Goal: Task Accomplishment & Management: Complete application form

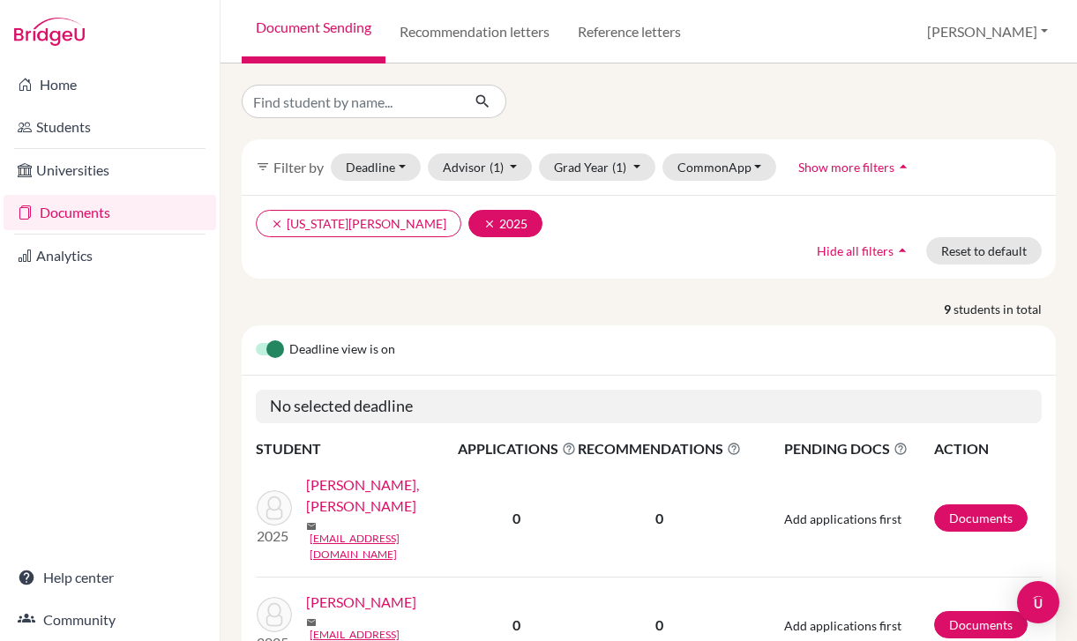
click at [484, 225] on icon "clear" at bounding box center [490, 224] width 12 height 12
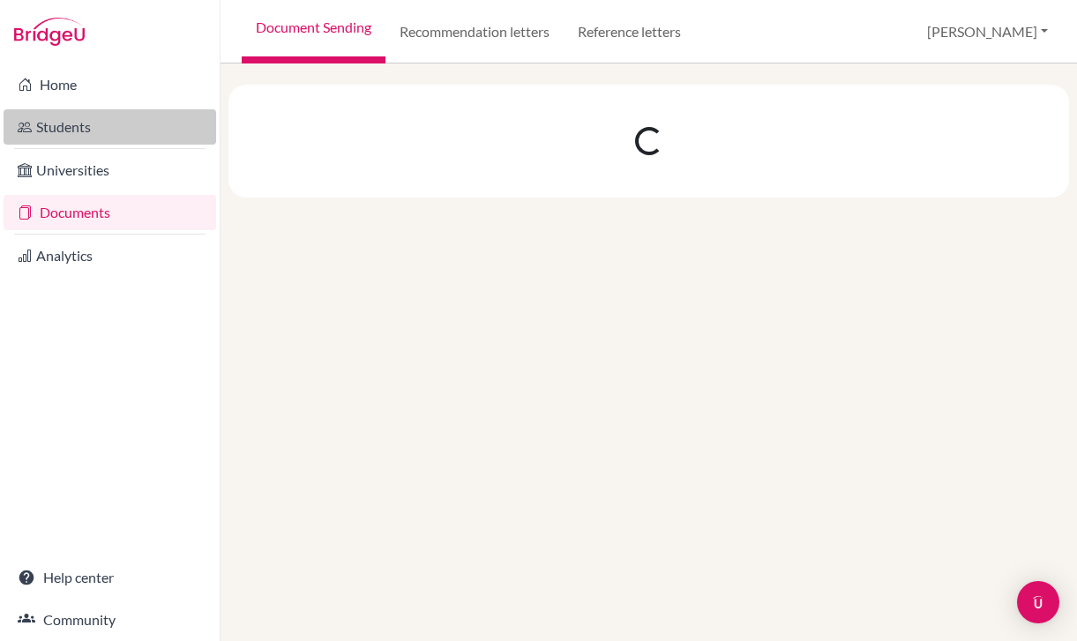
click at [102, 127] on link "Students" at bounding box center [110, 126] width 213 height 35
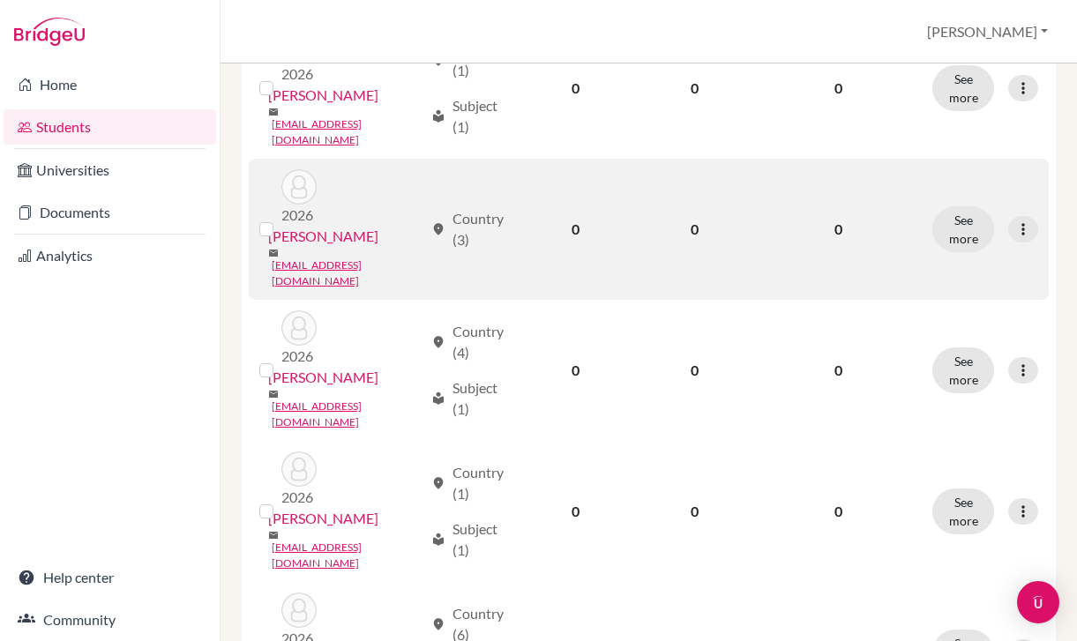
scroll to position [796, 0]
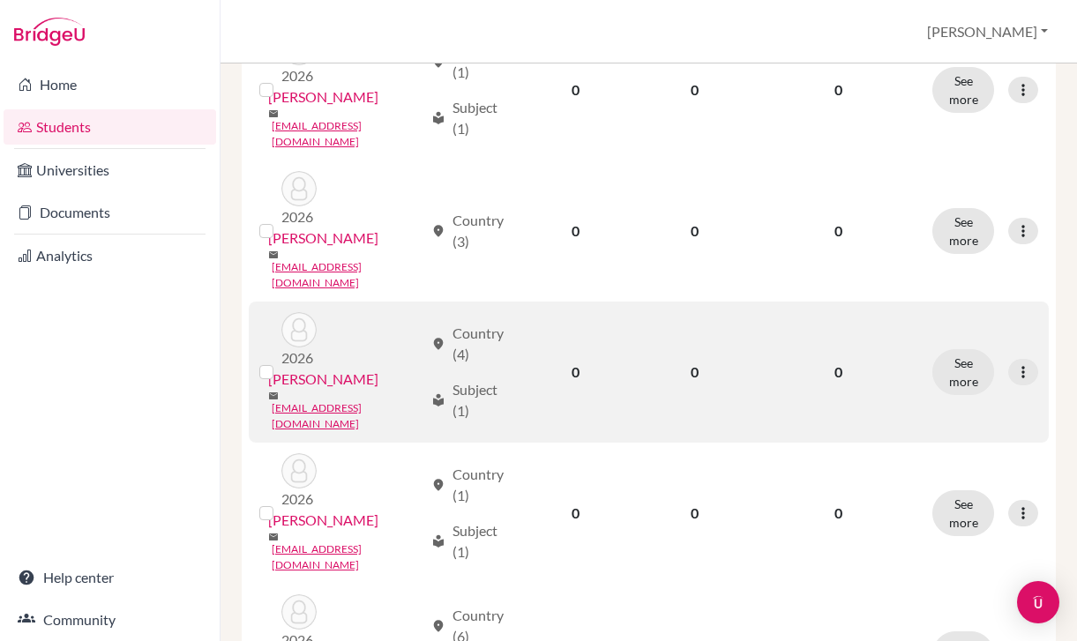
scroll to position [783, 0]
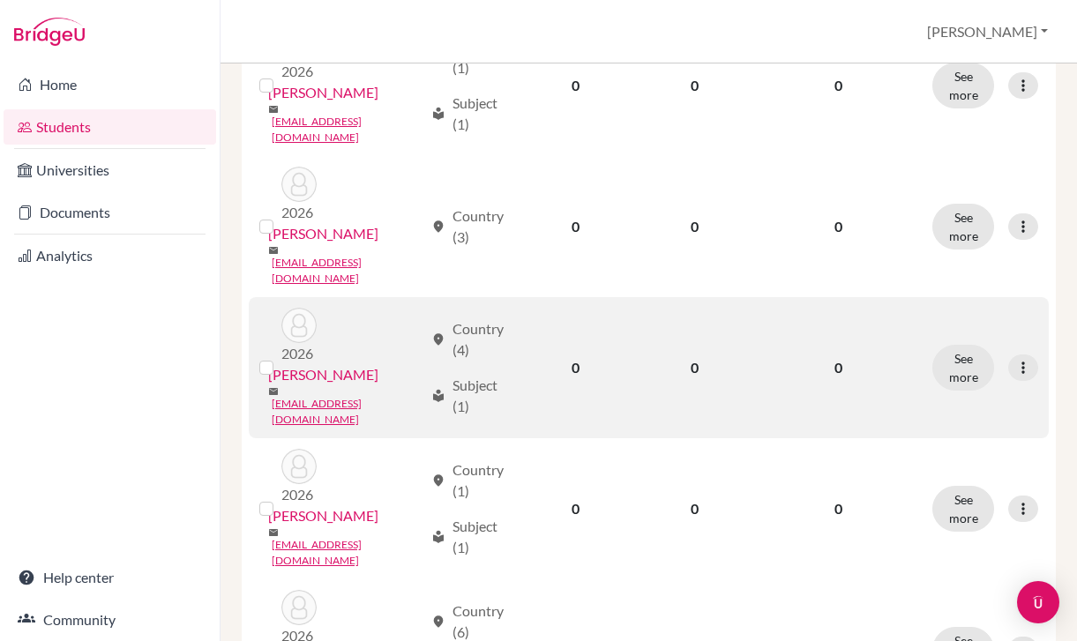
click at [576, 297] on td "0" at bounding box center [576, 367] width 116 height 141
click at [955, 345] on button "See more" at bounding box center [964, 368] width 62 height 46
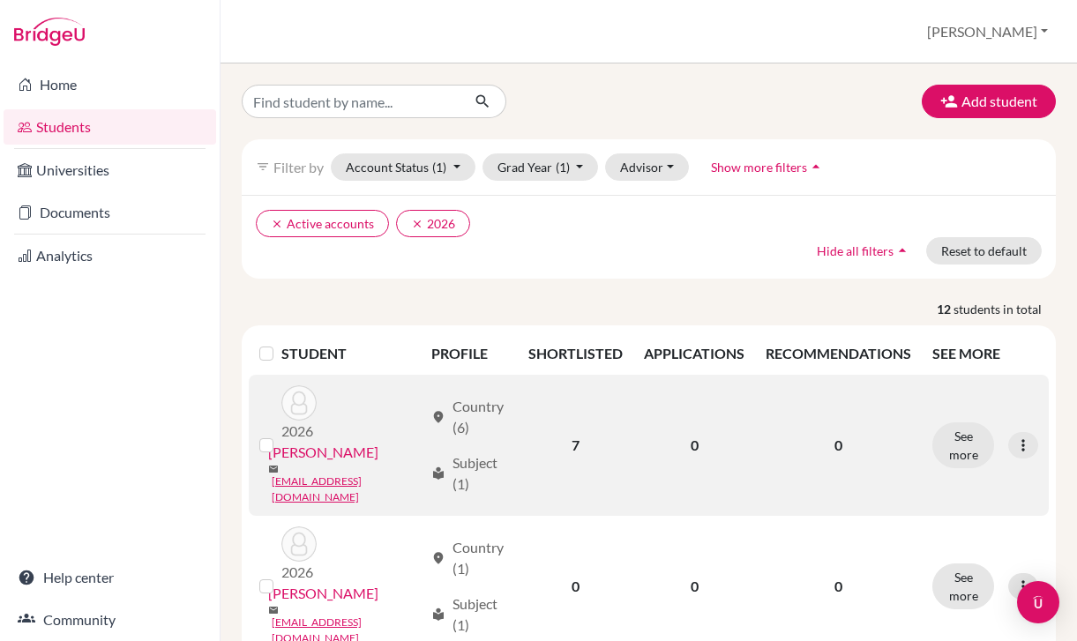
click at [359, 442] on link "[PERSON_NAME]" at bounding box center [323, 452] width 110 height 21
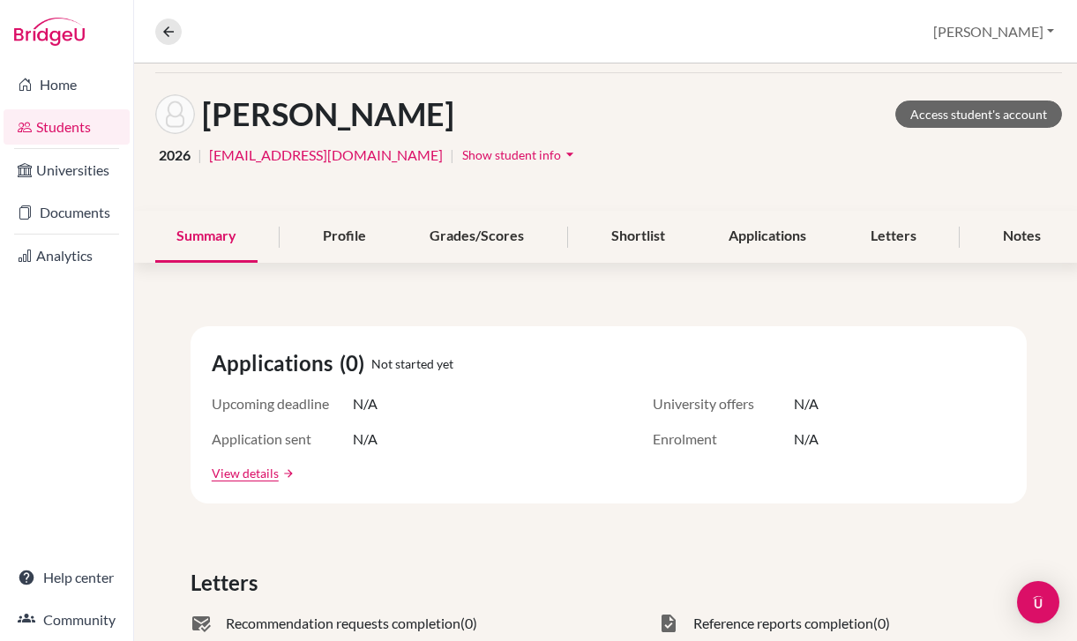
scroll to position [95, 0]
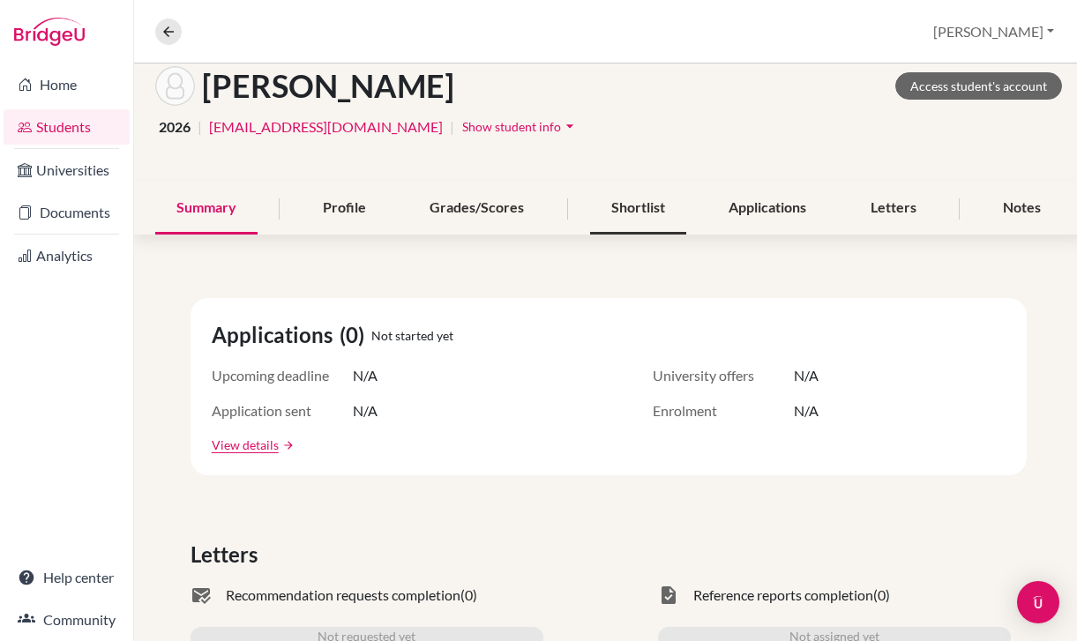
click at [666, 209] on div "Shortlist" at bounding box center [638, 209] width 96 height 52
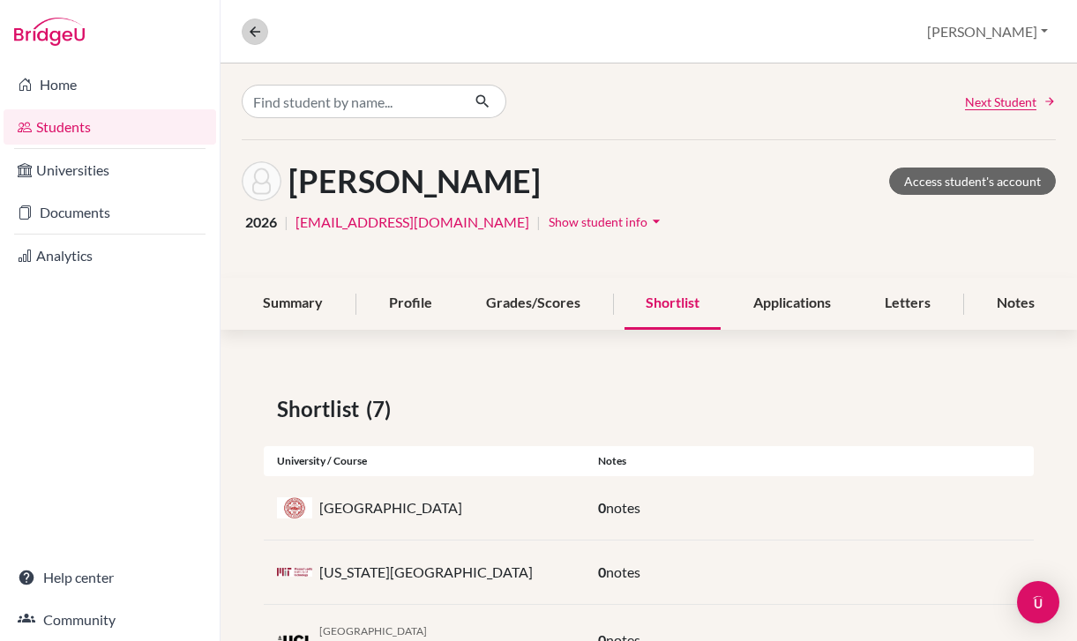
click at [251, 42] on button at bounding box center [255, 32] width 26 height 26
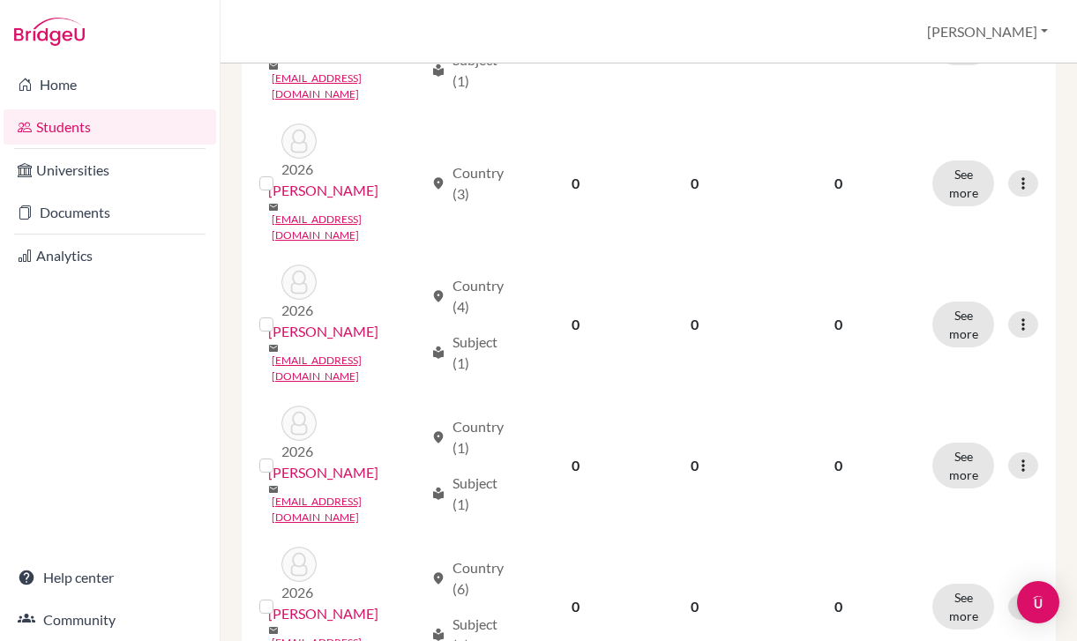
scroll to position [829, 0]
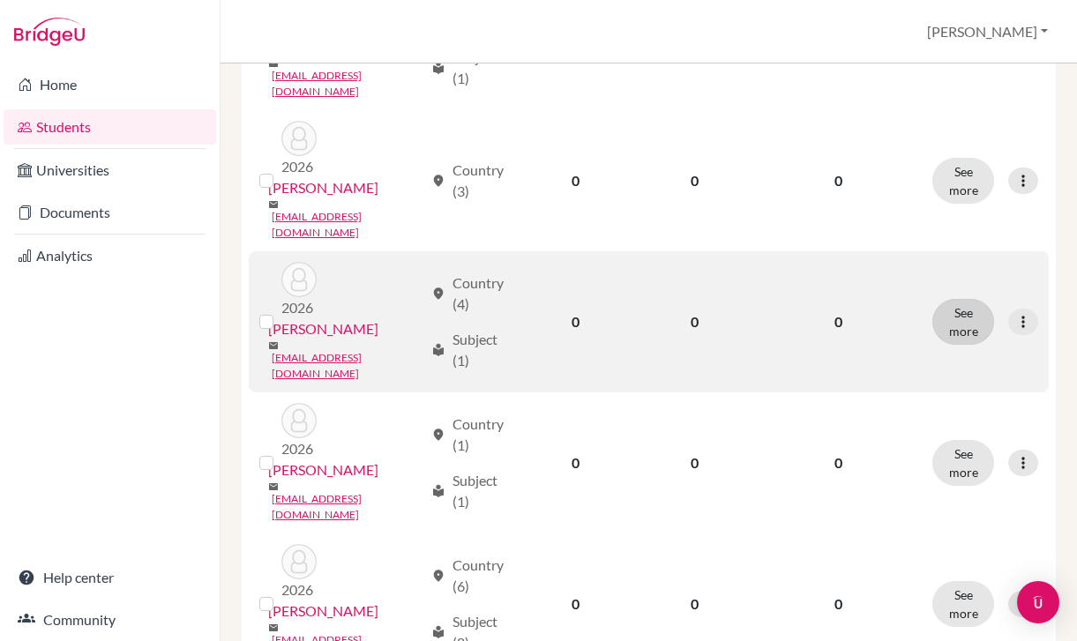
click at [944, 299] on button "See more" at bounding box center [964, 322] width 62 height 46
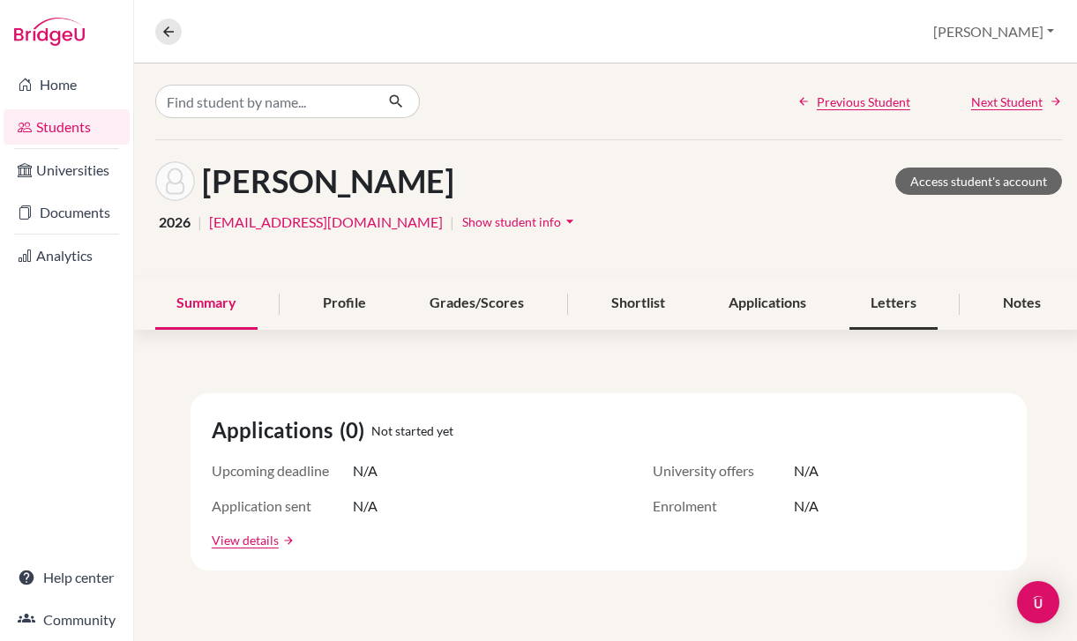
click at [904, 298] on div "Letters" at bounding box center [894, 304] width 88 height 52
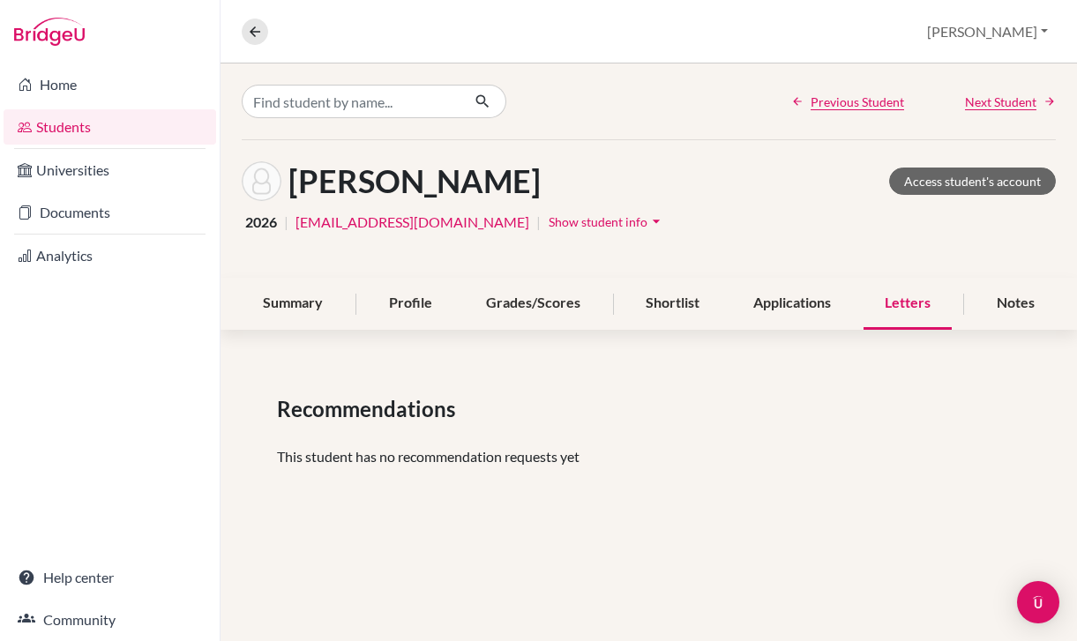
click at [985, 330] on div "Previous Student Next Student Lui, MInghao Access student's account 2026 | ming…" at bounding box center [649, 294] width 857 height 461
click at [1002, 316] on div "Notes" at bounding box center [1016, 304] width 80 height 52
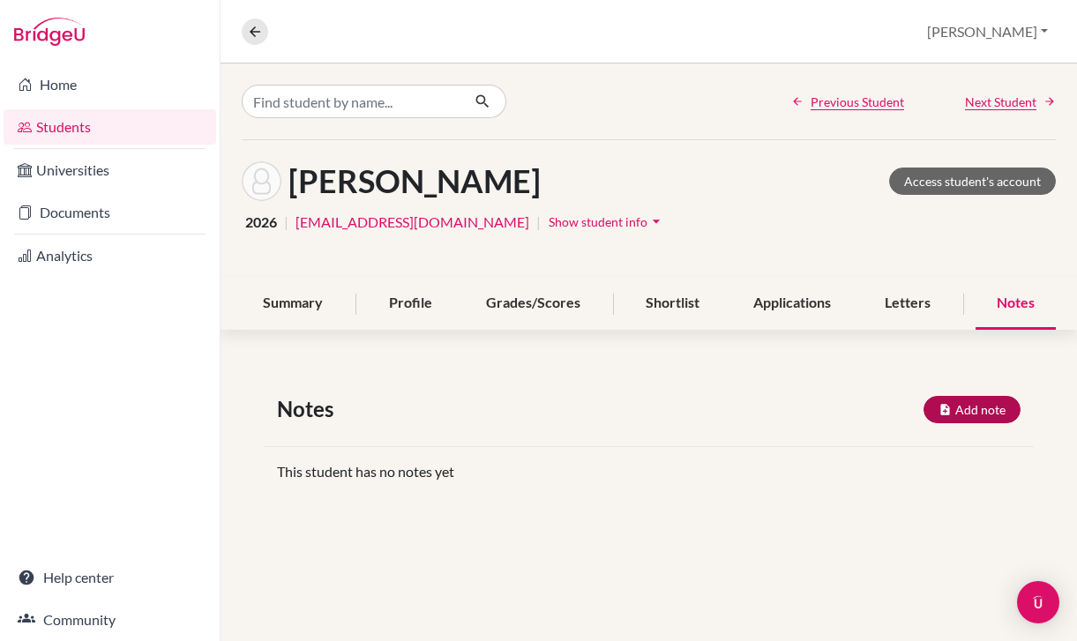
click at [979, 411] on button "Add note" at bounding box center [972, 409] width 97 height 27
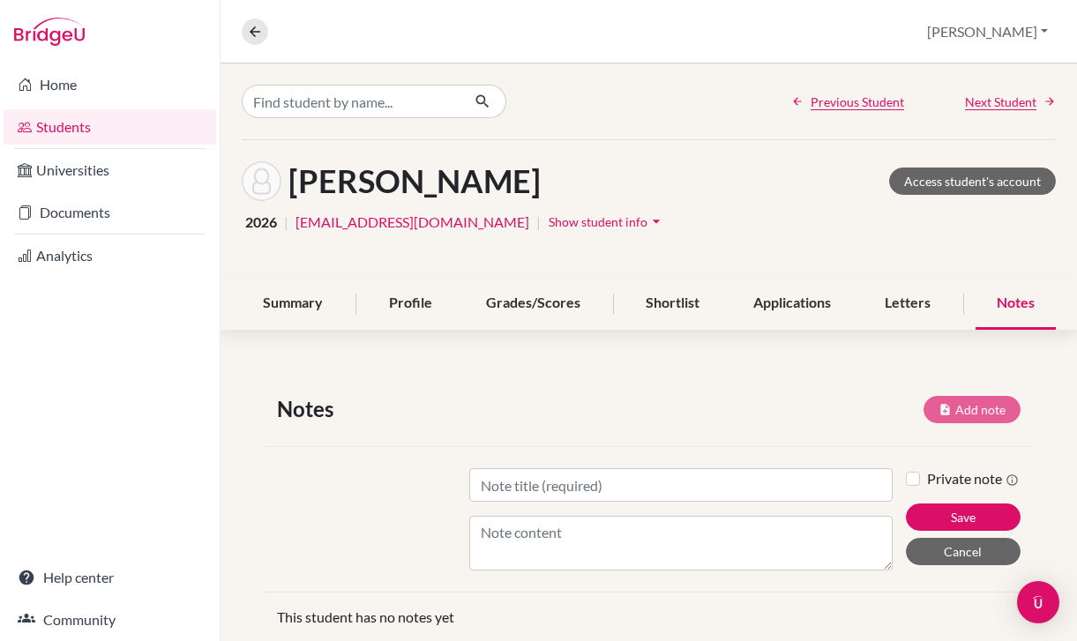
click at [755, 505] on div "Title Content" at bounding box center [680, 520] width 449 height 102
click at [924, 298] on div "Letters" at bounding box center [908, 304] width 88 height 52
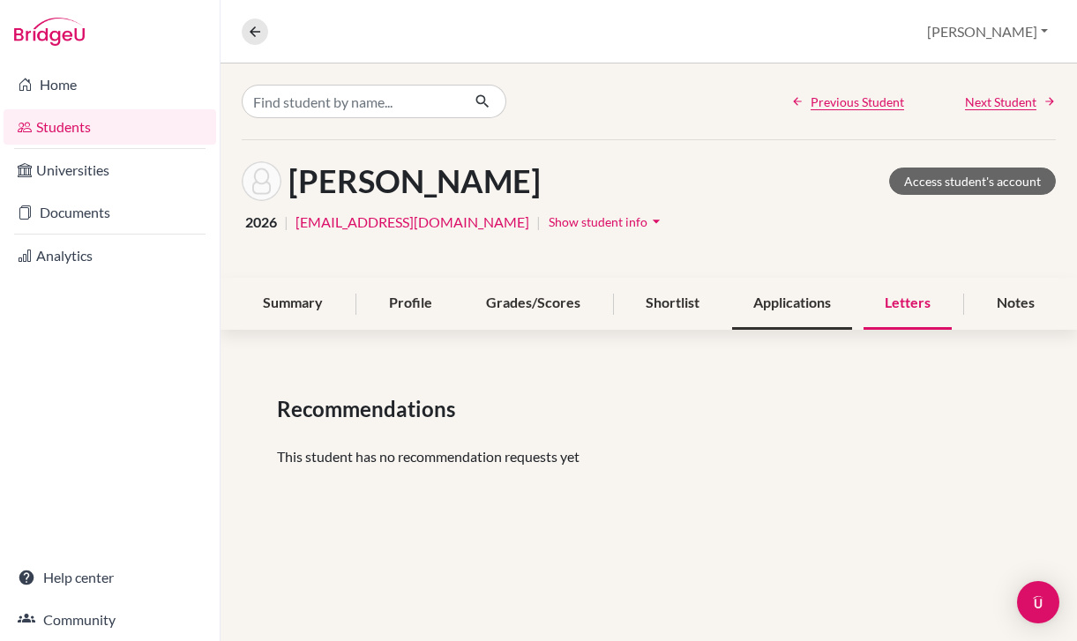
click at [826, 282] on div "Applications" at bounding box center [792, 304] width 120 height 52
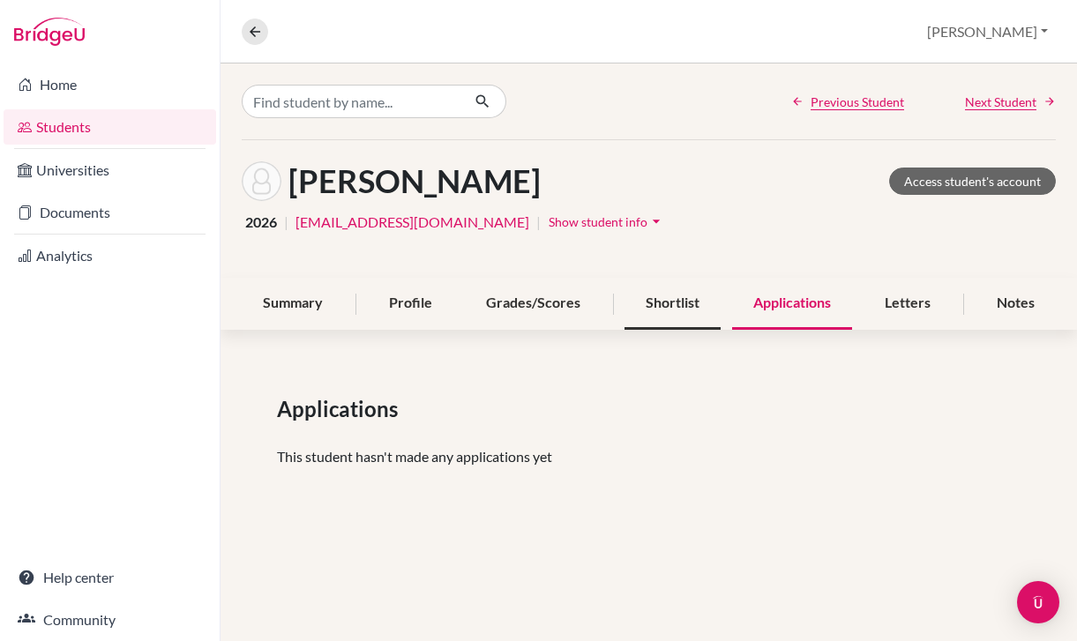
click at [699, 291] on div "Shortlist" at bounding box center [673, 304] width 96 height 52
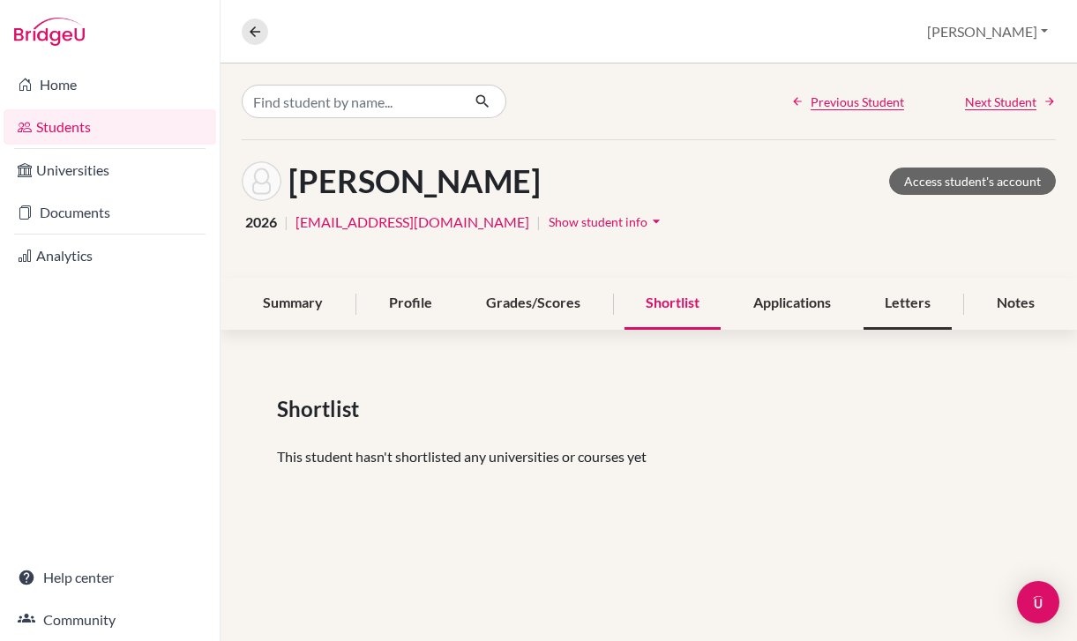
click at [887, 317] on div "Letters" at bounding box center [908, 304] width 88 height 52
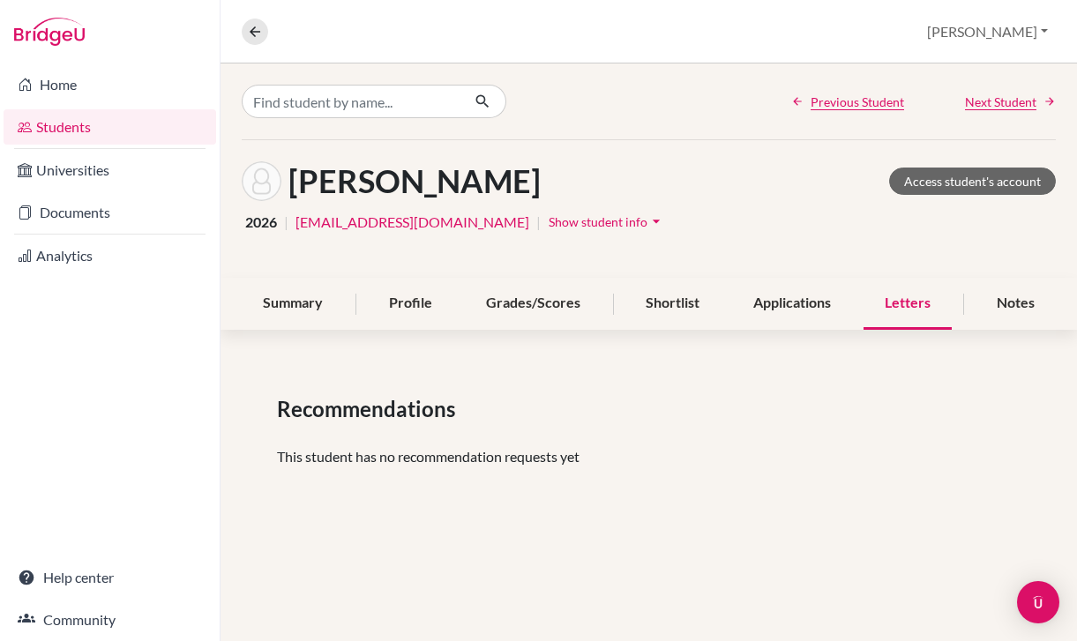
click at [888, 313] on div "Letters" at bounding box center [908, 304] width 88 height 52
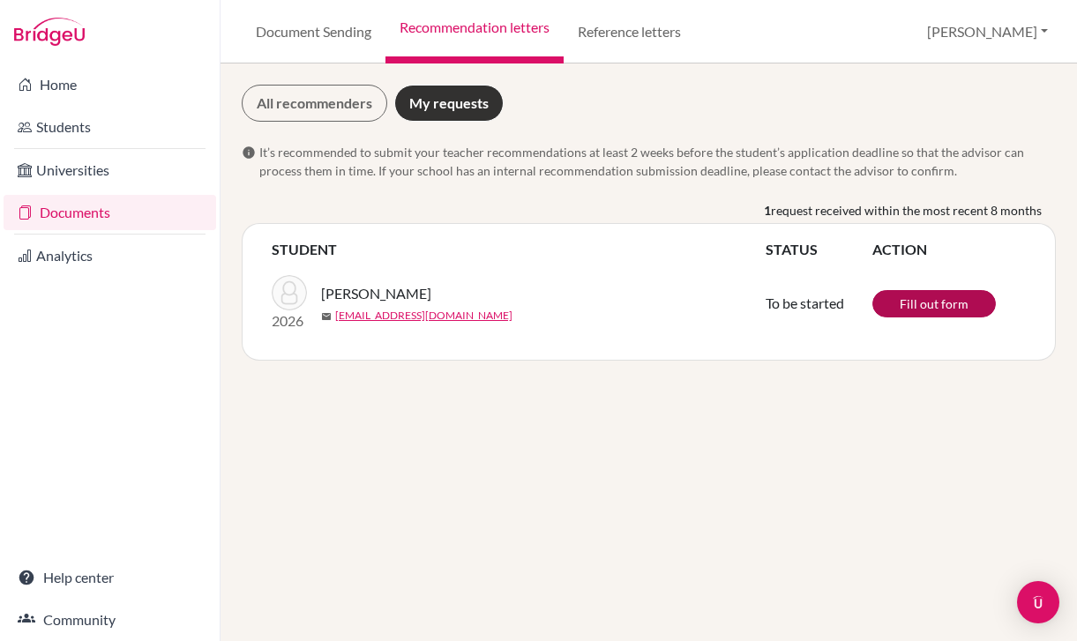
click at [925, 305] on link "Fill out form" at bounding box center [935, 303] width 124 height 27
